Goal: Transaction & Acquisition: Purchase product/service

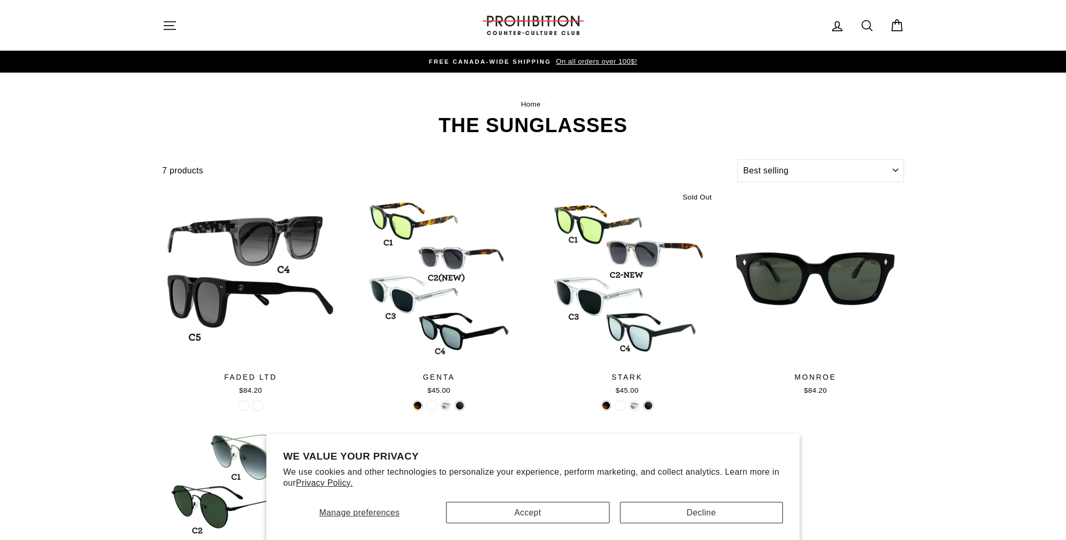
select select "best-selling"
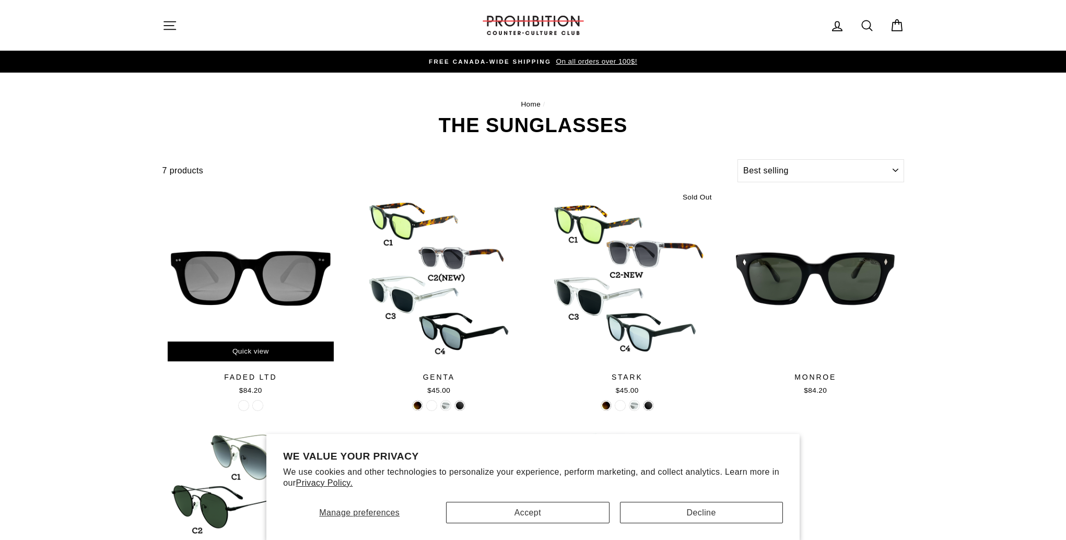
click at [241, 295] on div at bounding box center [250, 278] width 177 height 177
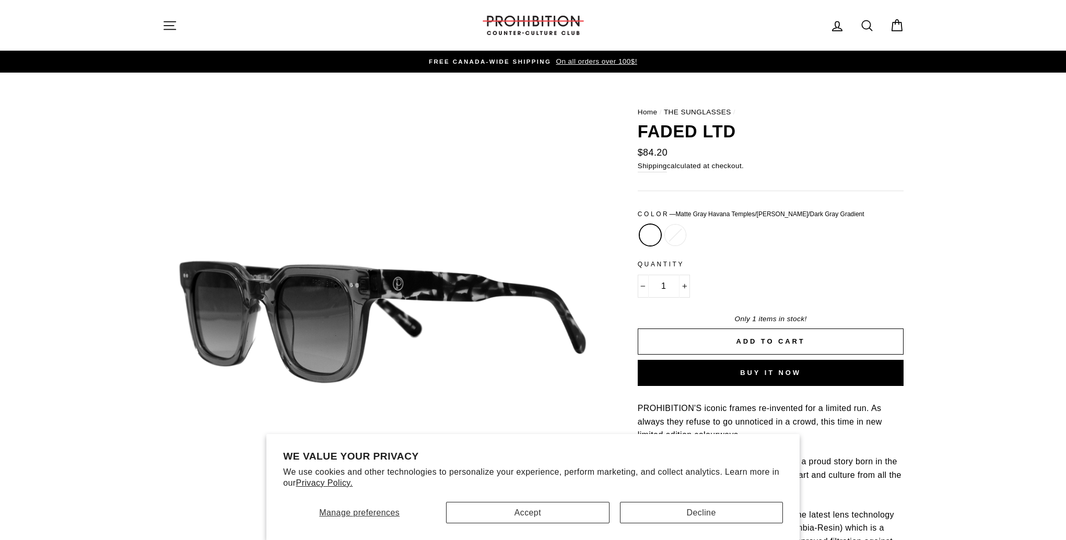
click at [668, 239] on label "Matte Black/Gray Gradient" at bounding box center [675, 235] width 21 height 21
click at [663, 225] on input "Matte Black/Gray Gradient" at bounding box center [663, 225] width 1 height 1
radio input "true"
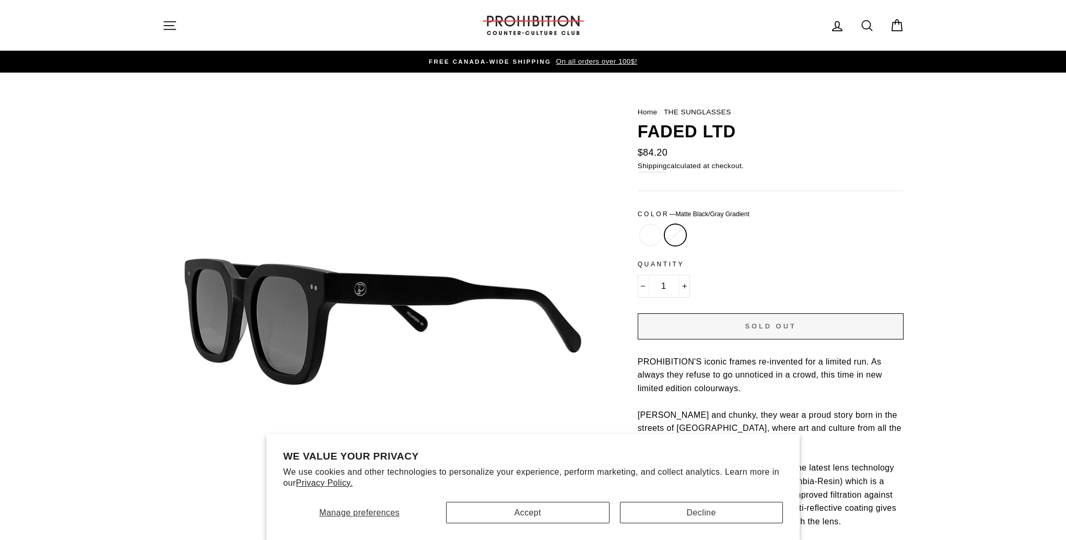
click at [652, 238] on label "Matte Gray Havana Temples/[PERSON_NAME]/Dark Gray Gradient" at bounding box center [650, 235] width 21 height 21
click at [638, 225] on input "Matte Gray Havana Temples/[PERSON_NAME]/Dark Gray Gradient" at bounding box center [638, 225] width 1 height 1
radio input "true"
